Goal: Check status: Check status

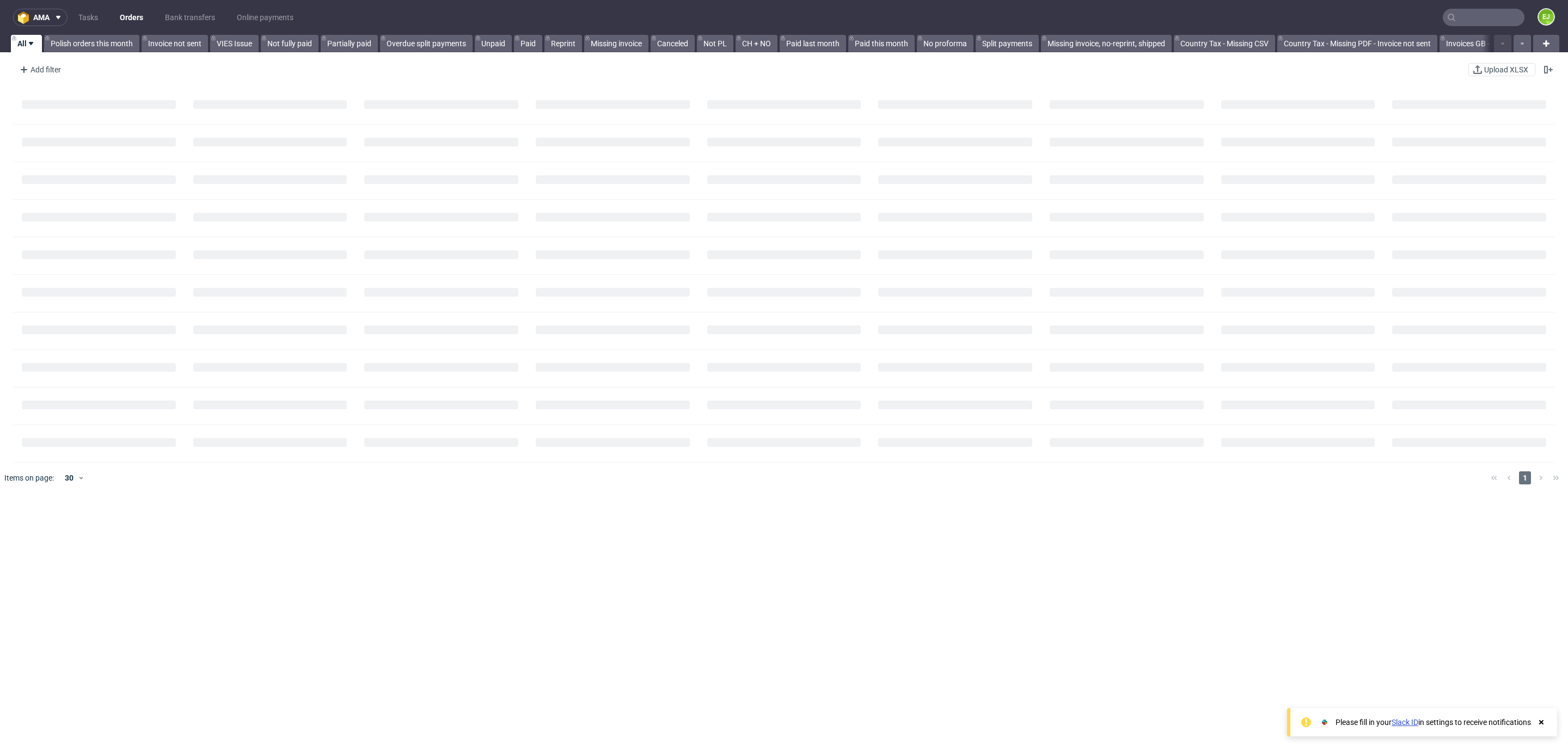
click at [1485, 11] on input "text" at bounding box center [1483, 17] width 82 height 17
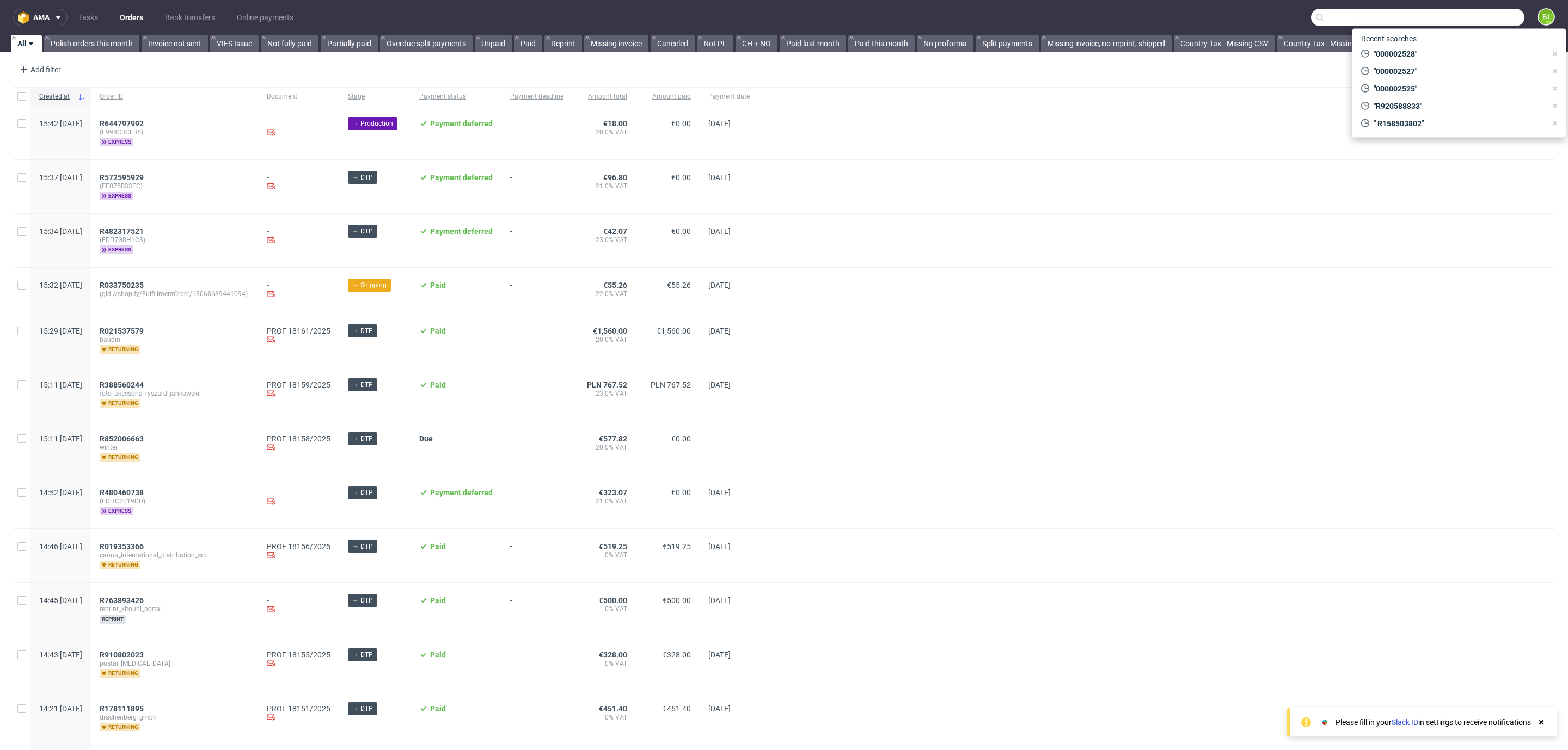
paste input "R820416421"
type input "R820416421"
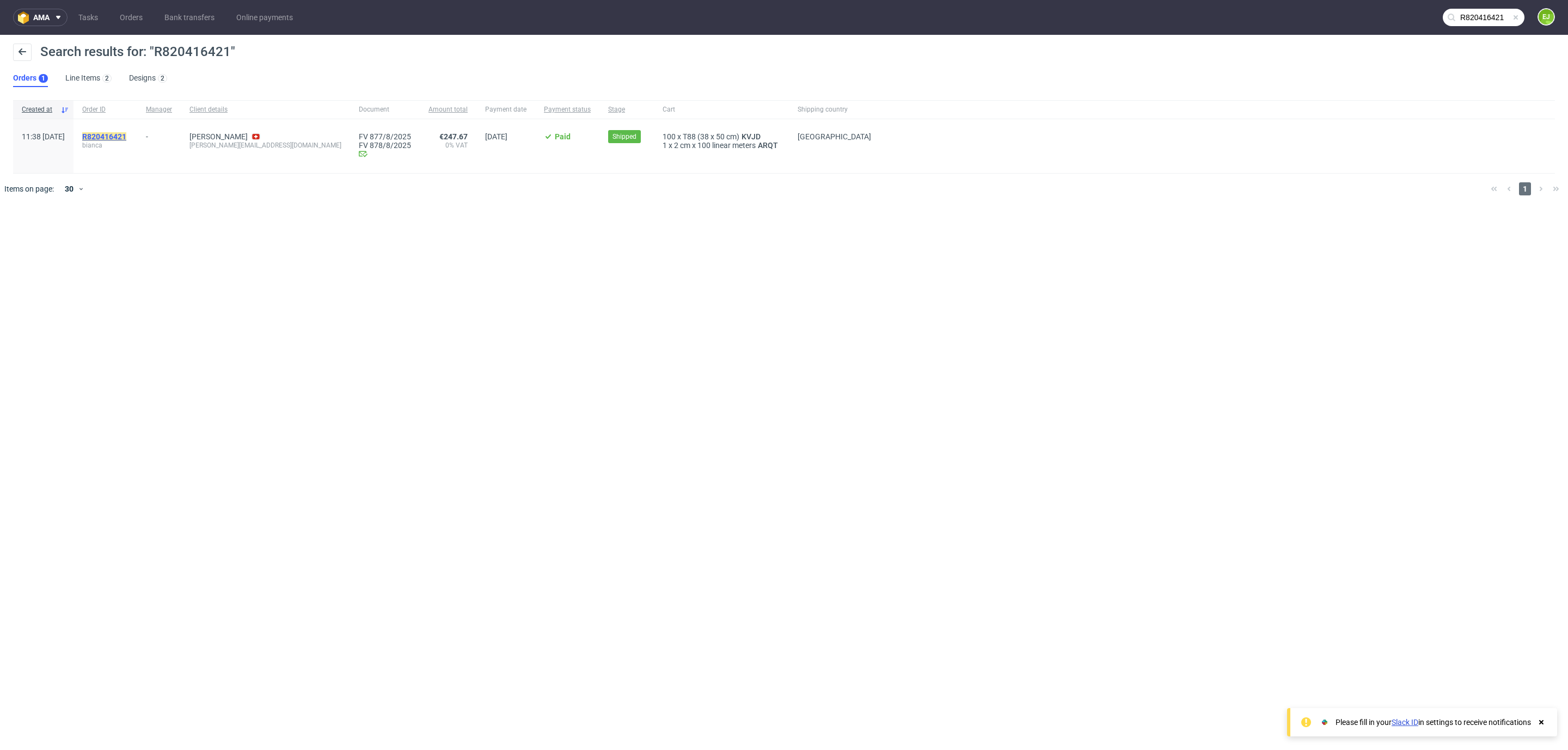
click at [126, 138] on mark "R820416421" at bounding box center [104, 136] width 44 height 8
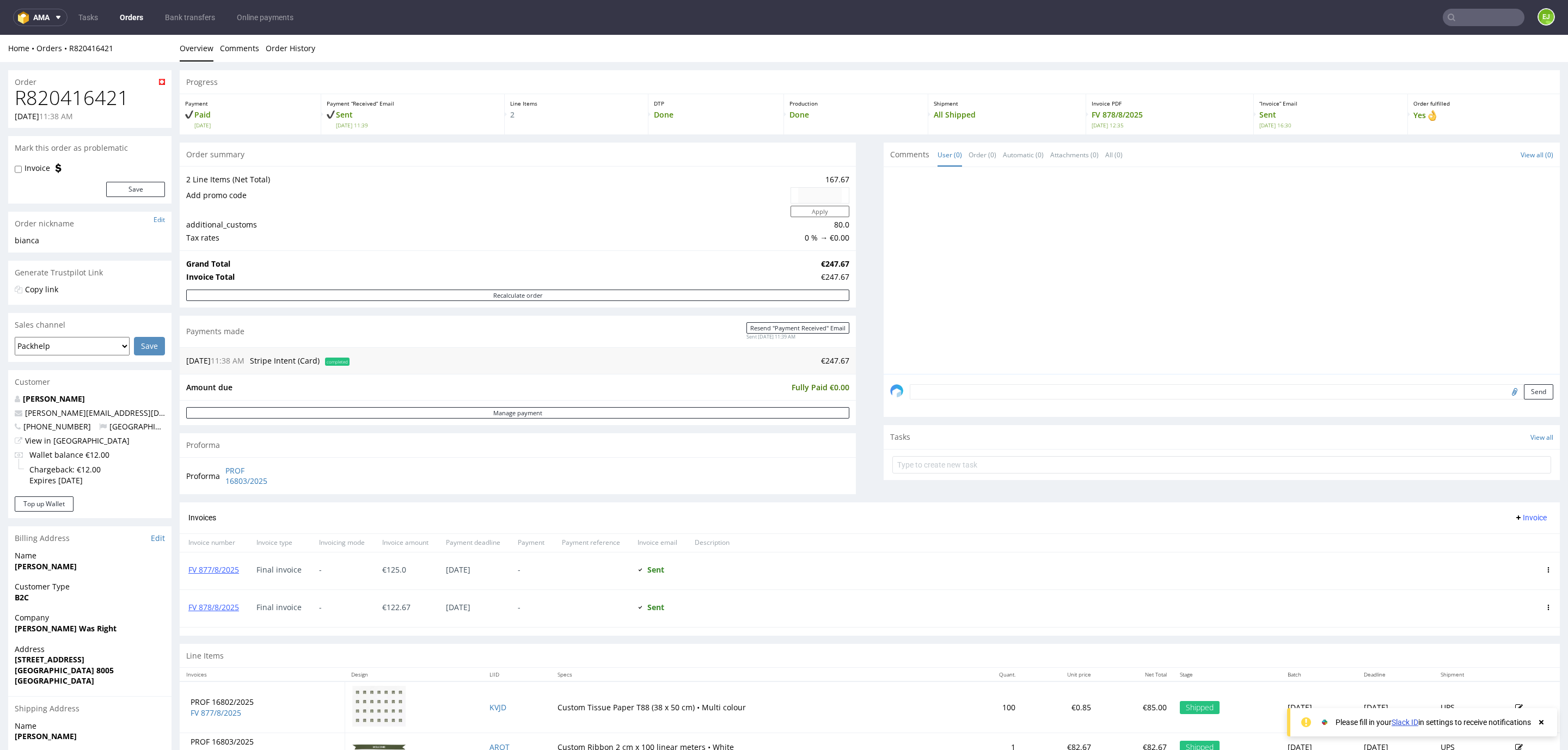
scroll to position [119, 0]
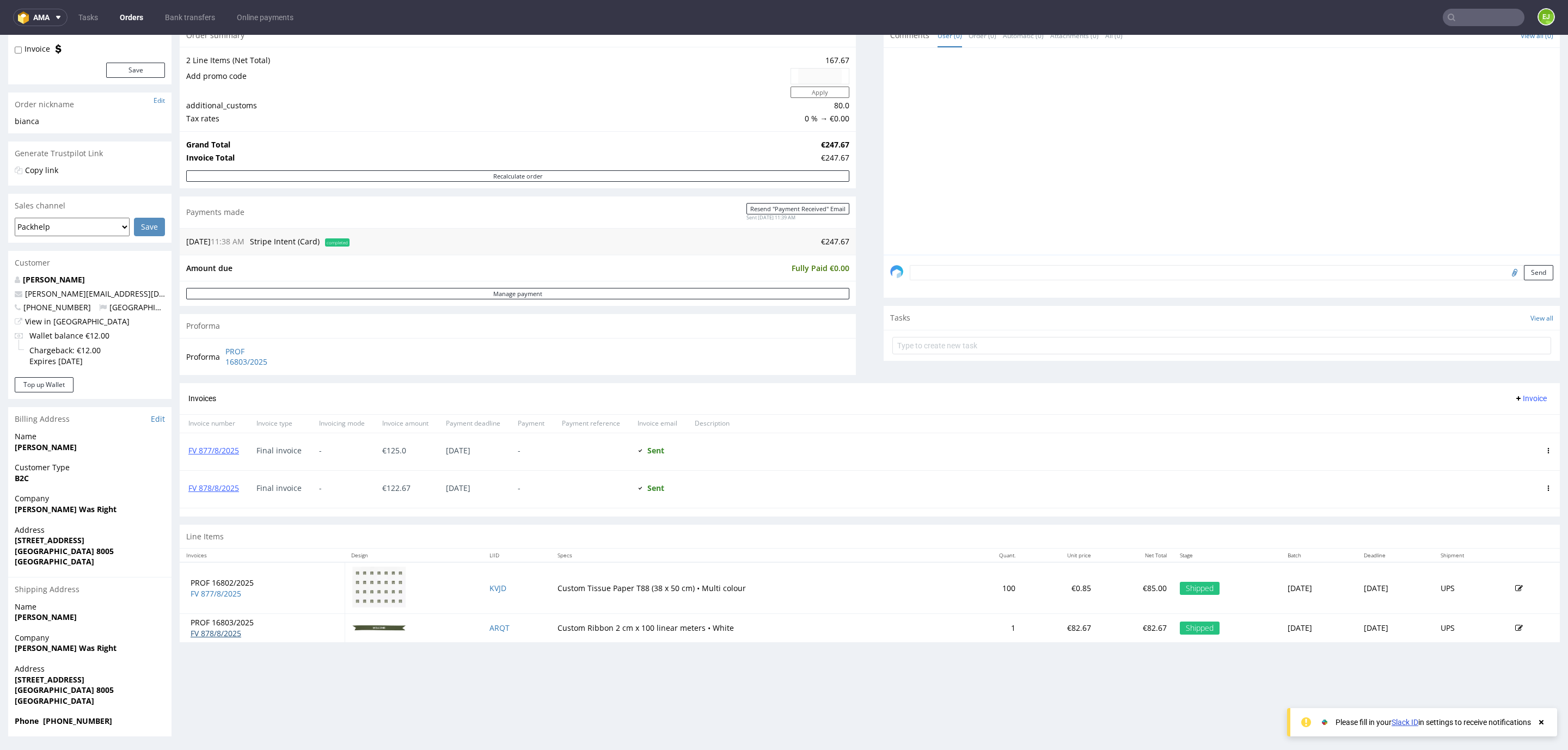
click at [235, 639] on link "FV 878/8/2025" at bounding box center [215, 632] width 51 height 10
click at [1449, 18] on input "text" at bounding box center [1483, 17] width 82 height 17
type input "1016/8/2025"
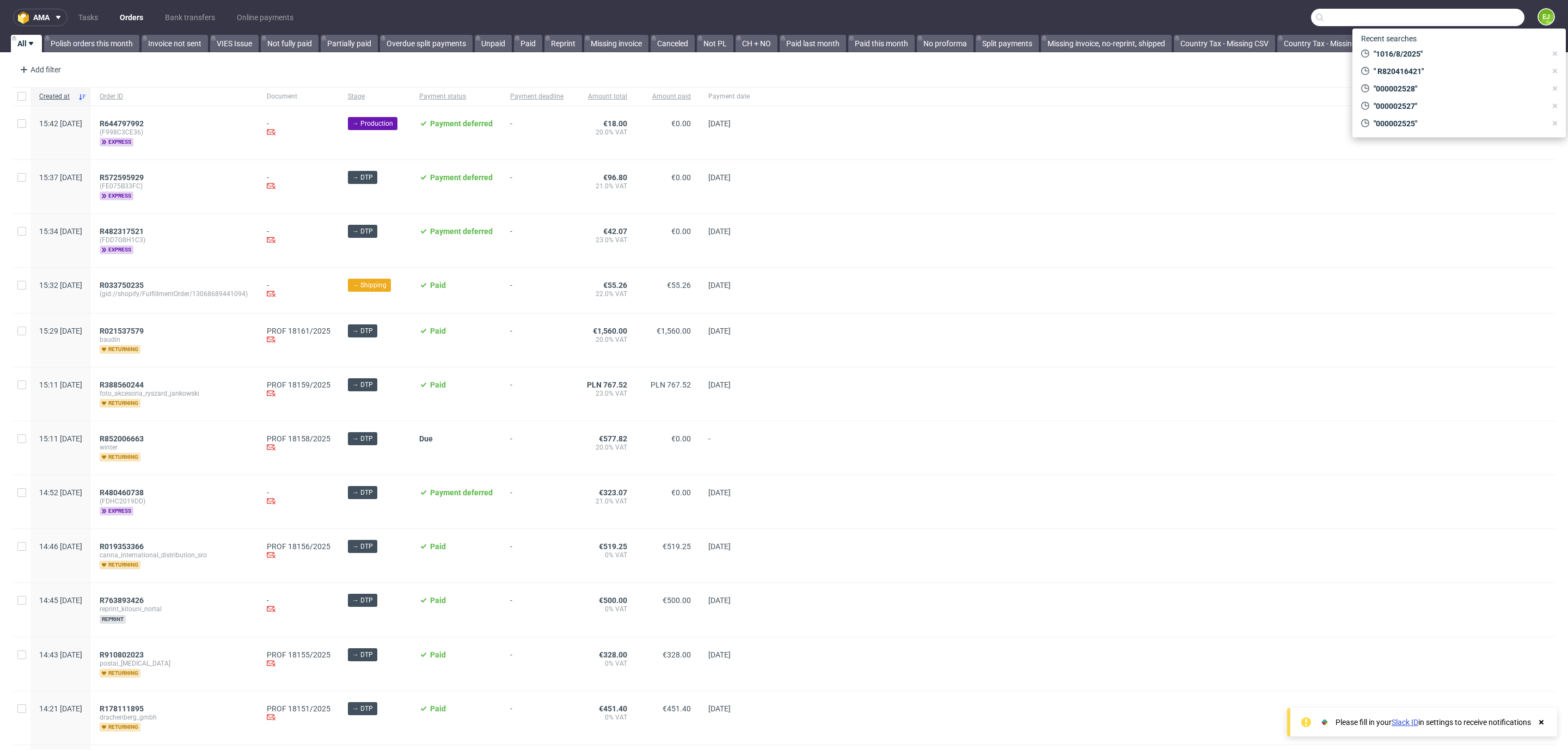
click at [1469, 14] on input "text" at bounding box center [1418, 17] width 213 height 17
paste input "R923690771"
type input "R923690771"
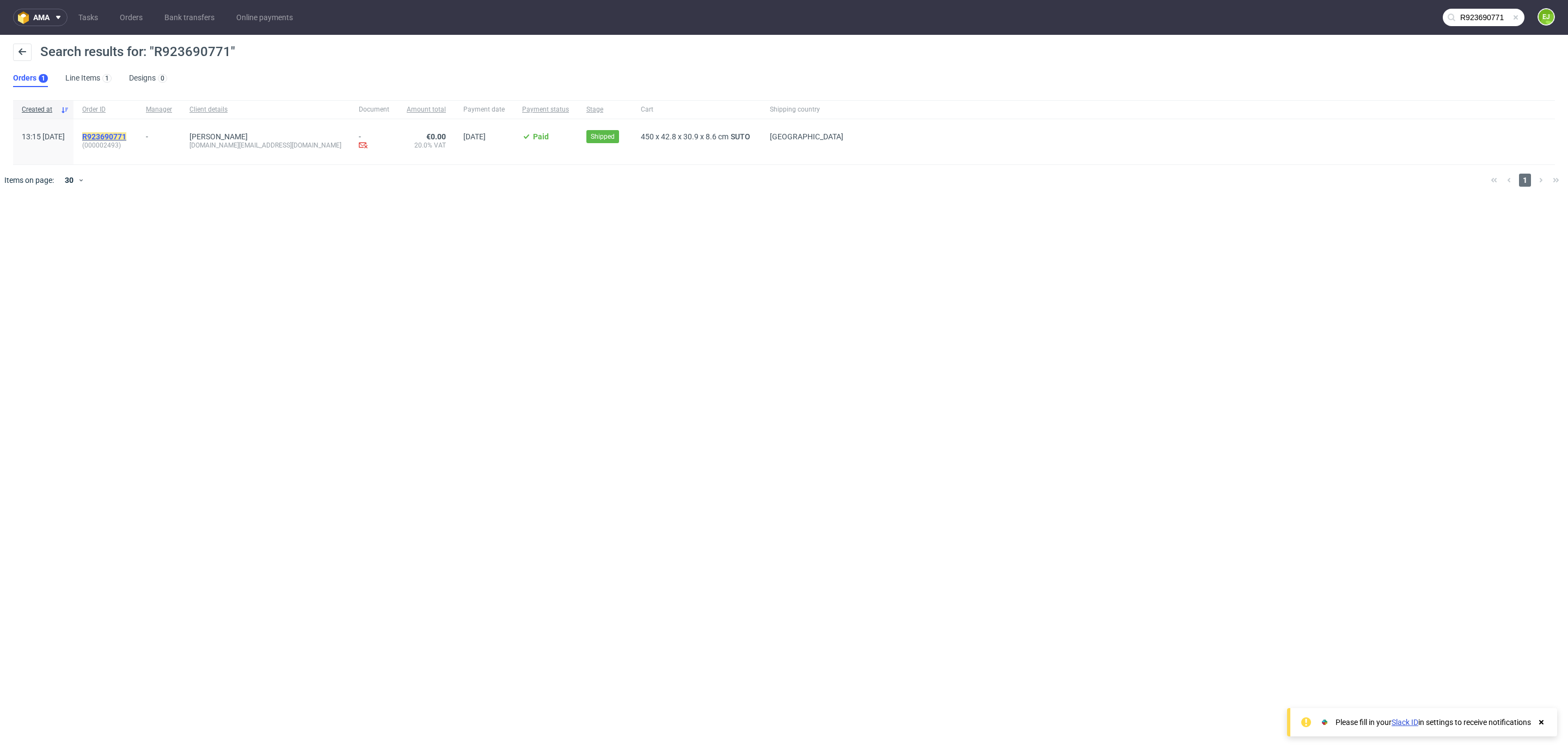
click at [126, 132] on mark "R923690771" at bounding box center [104, 136] width 44 height 8
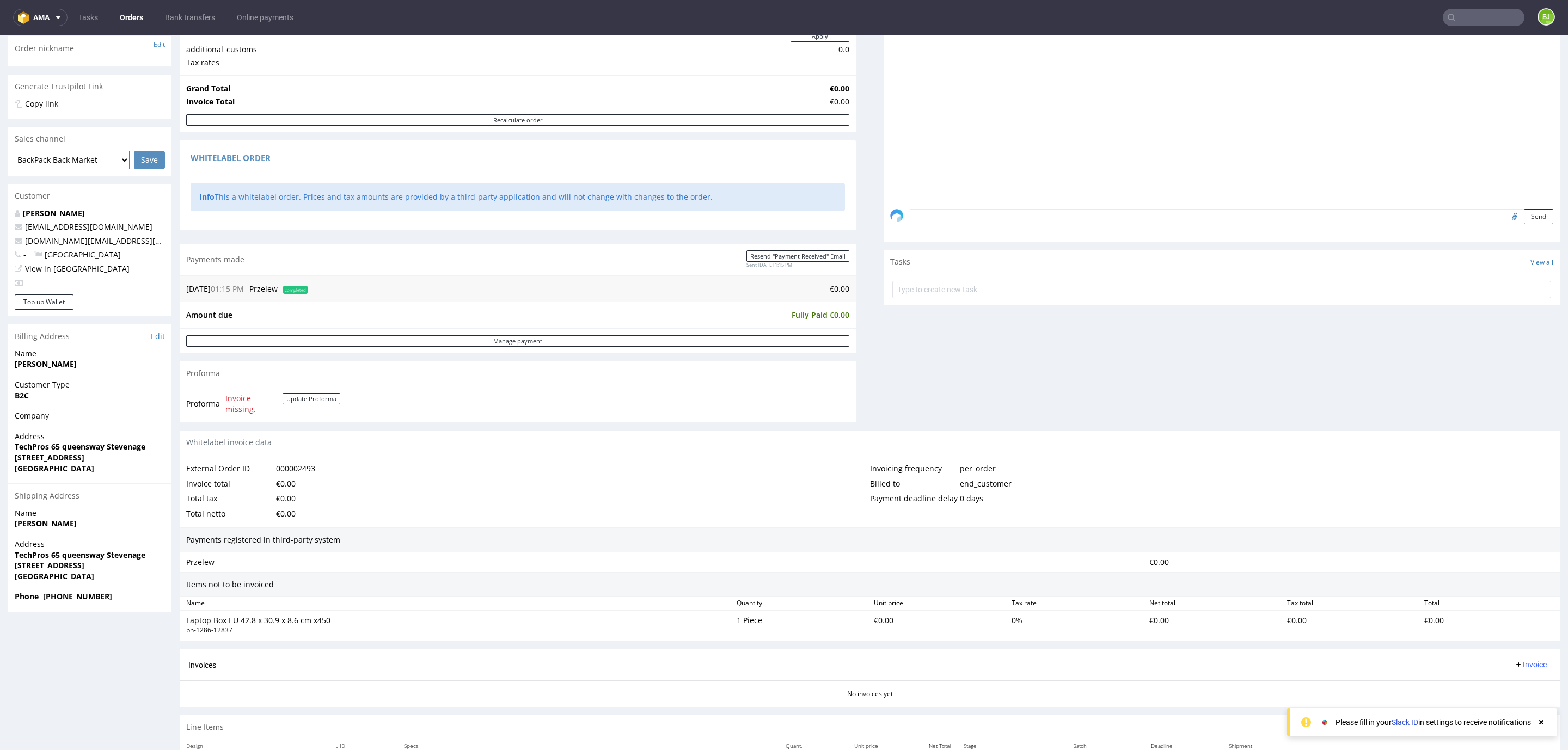
scroll to position [224, 0]
